Goal: Task Accomplishment & Management: Use online tool/utility

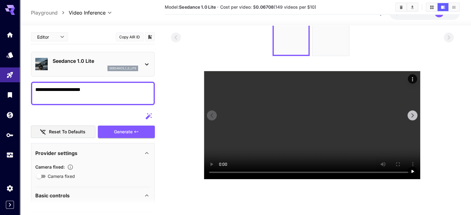
scroll to position [31, 0]
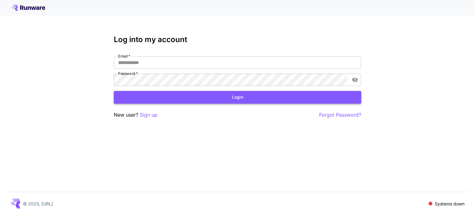
type input "**********"
click at [165, 95] on button "Login" at bounding box center [238, 97] width 248 height 13
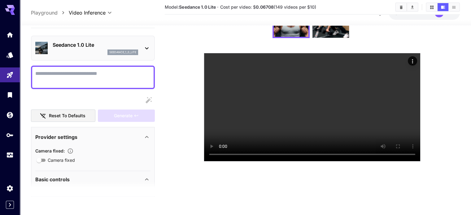
scroll to position [122, 0]
